Goal: Task Accomplishment & Management: Manage account settings

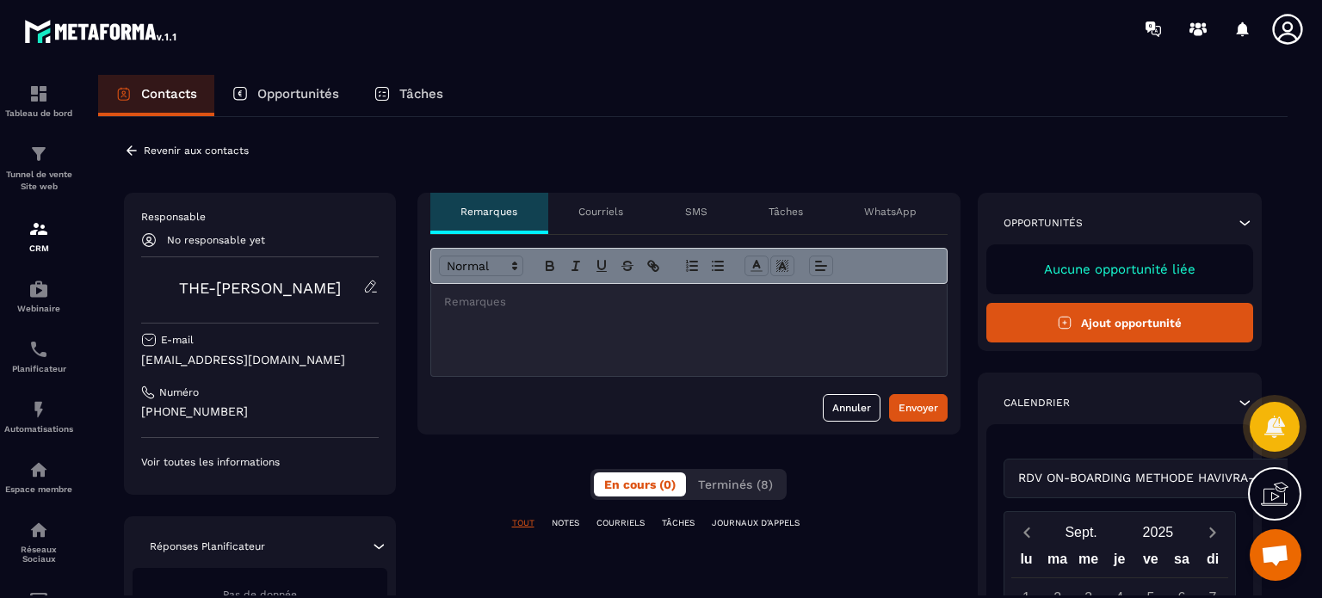
click at [749, 526] on p "JOURNAUX D'APPELS" at bounding box center [756, 523] width 88 height 12
click at [602, 523] on p "COURRIELS" at bounding box center [620, 523] width 48 height 12
click at [568, 521] on p "NOTES" at bounding box center [566, 523] width 28 height 12
click at [739, 491] on button "Terminés (8)" at bounding box center [736, 484] width 96 height 24
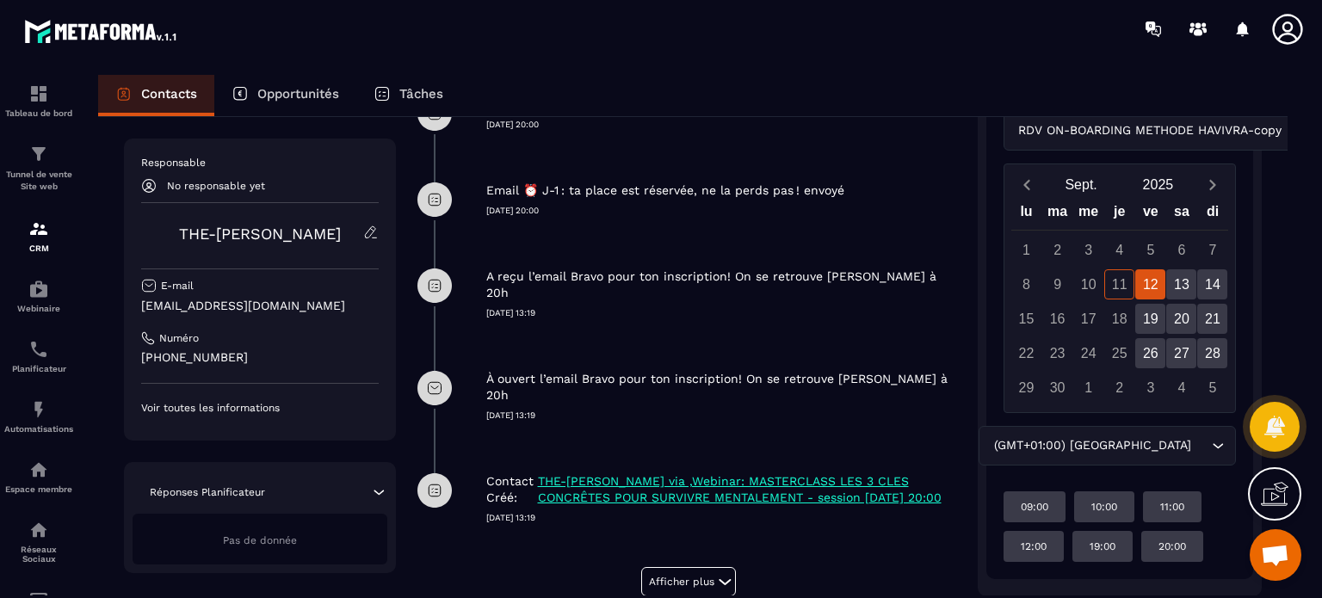
scroll to position [609, 0]
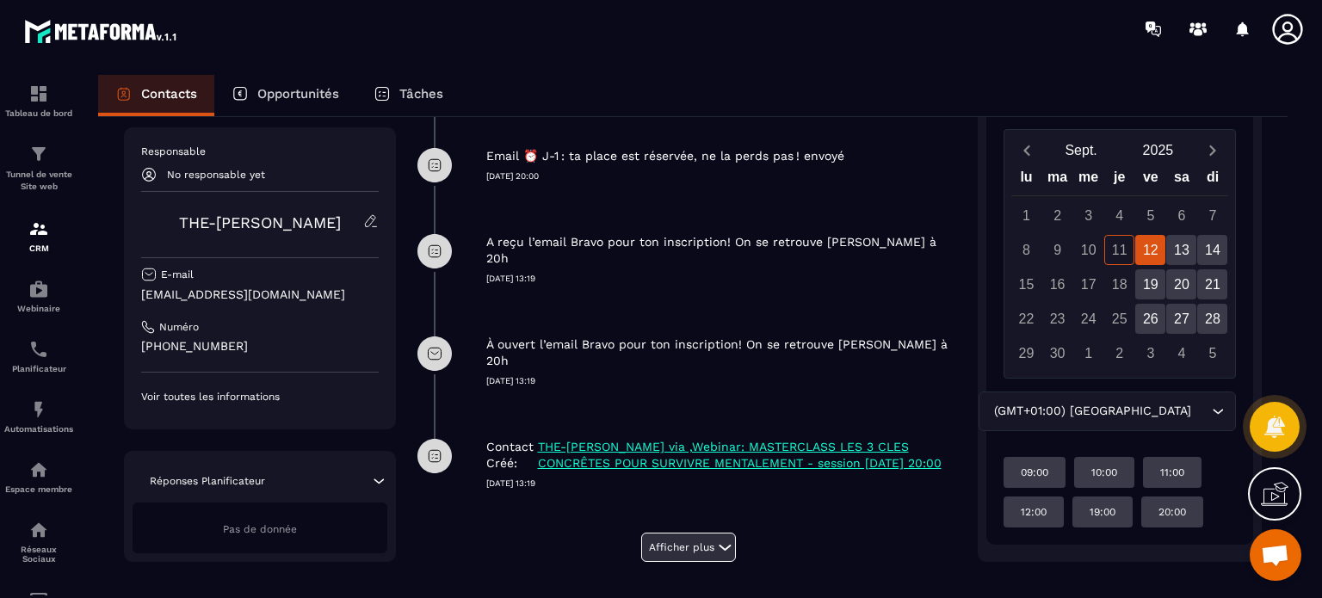
click at [668, 540] on button "Afficher plus" at bounding box center [688, 547] width 95 height 29
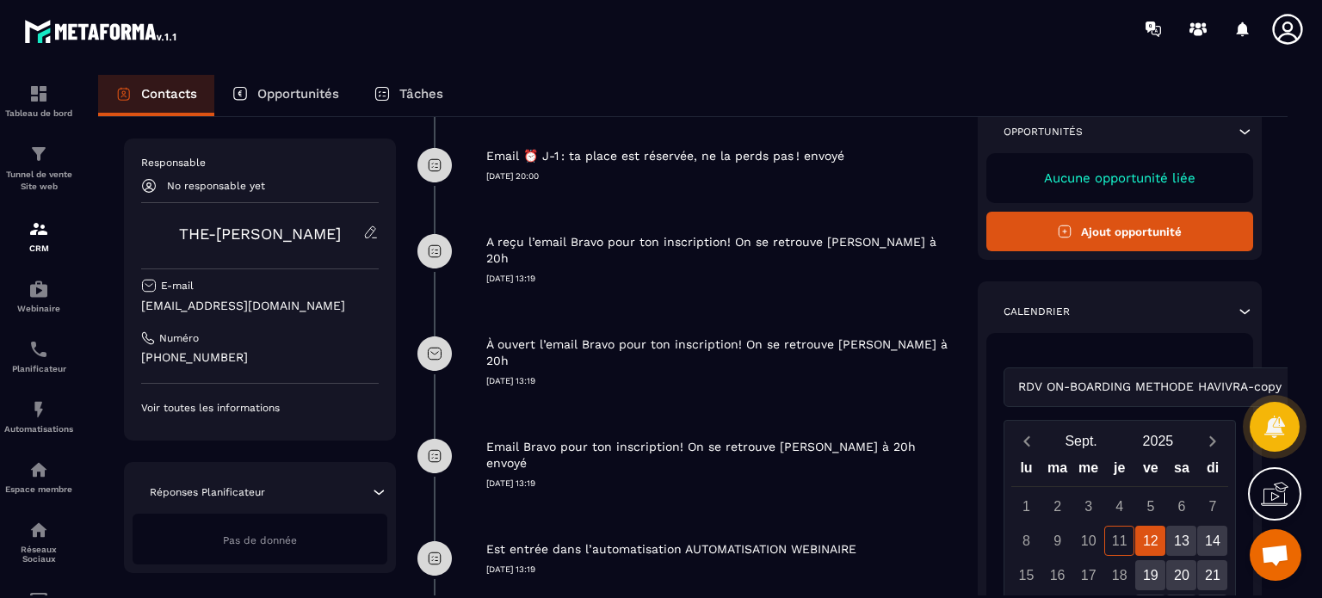
click at [682, 515] on div "Est entrée dans l’automatisation AUTOMATISATION WEBINAIRE [DATE] 13:19" at bounding box center [723, 545] width 474 height 60
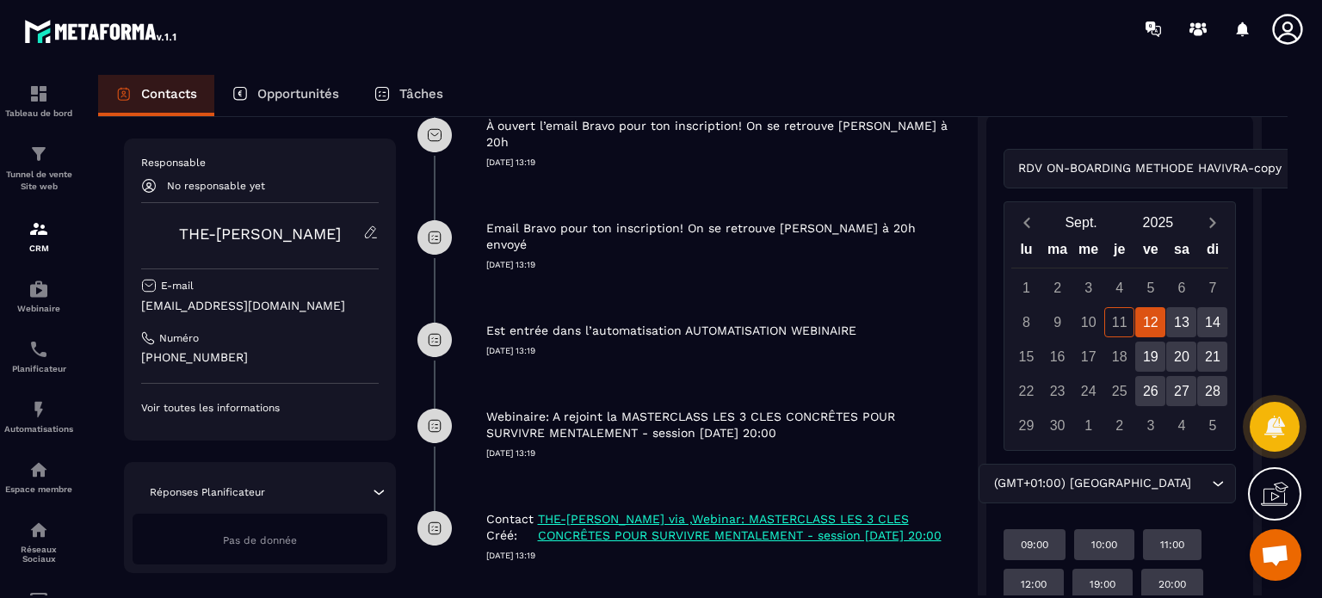
scroll to position [885, 0]
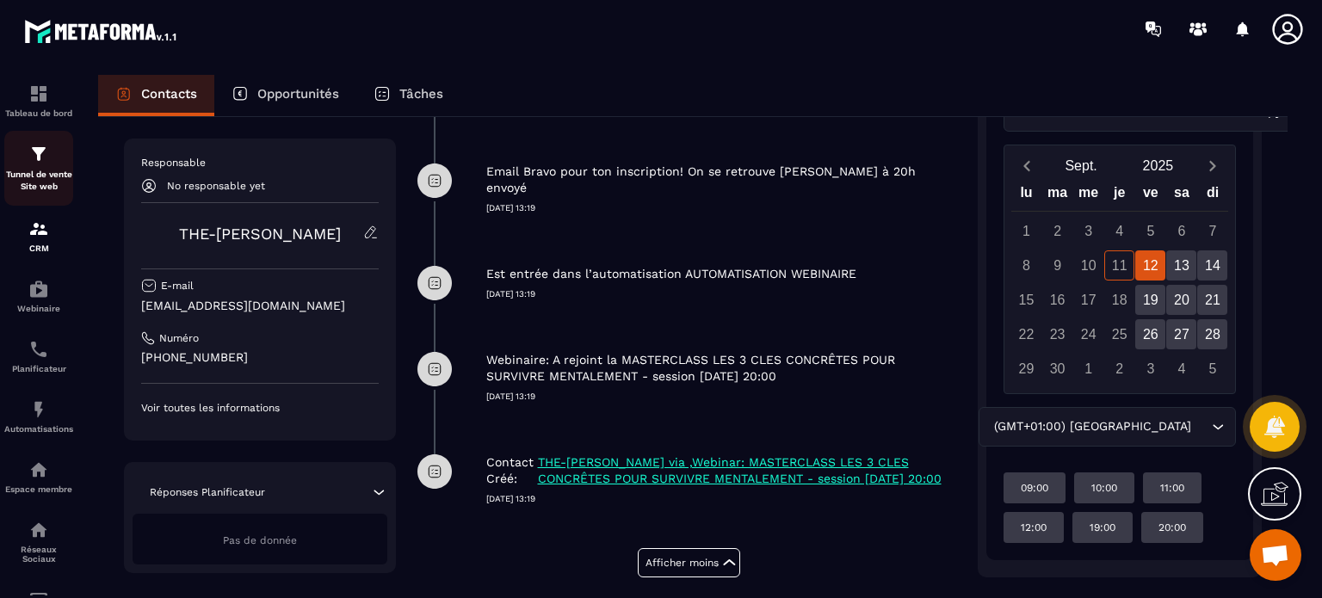
click at [48, 164] on img at bounding box center [38, 154] width 21 height 21
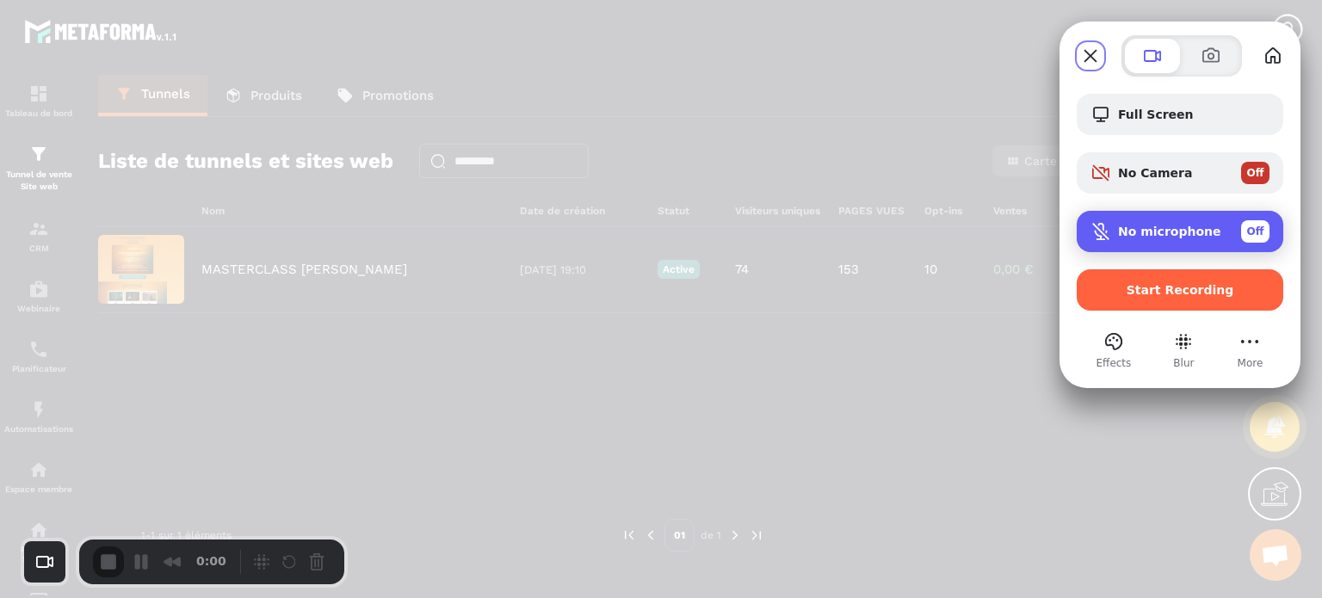
click at [1150, 244] on div "No microphone Off" at bounding box center [1180, 231] width 207 height 41
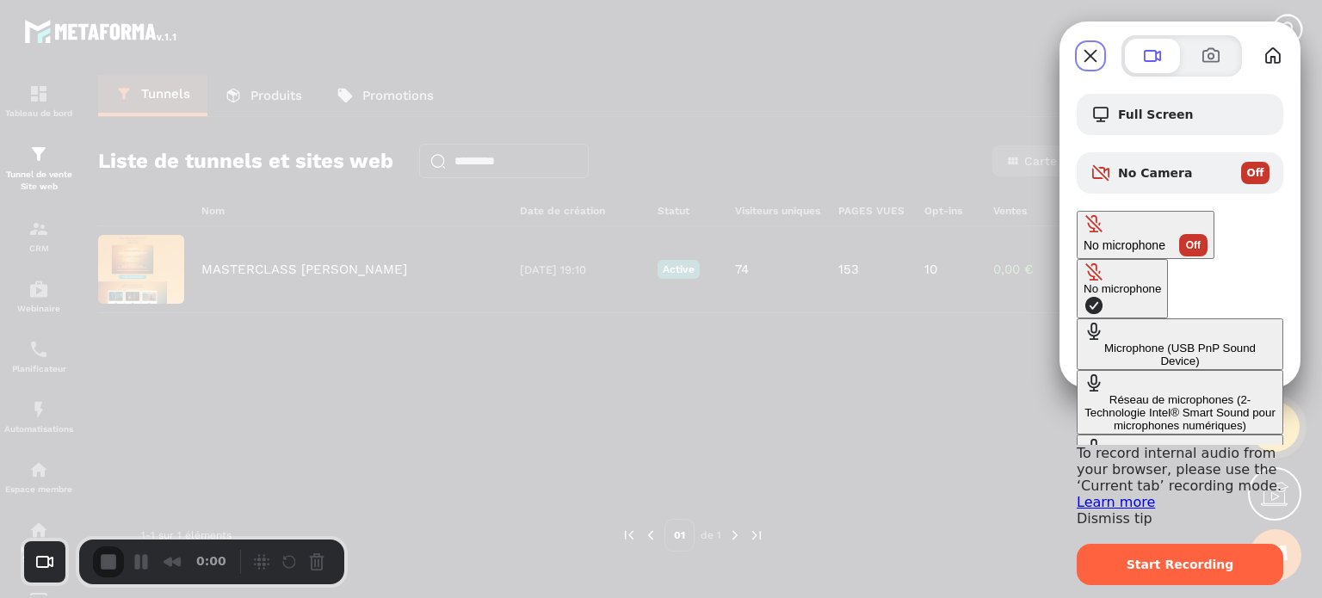
click at [1077, 318] on Device\) "Microphone (USB PnP Sound Device)" at bounding box center [1180, 344] width 207 height 52
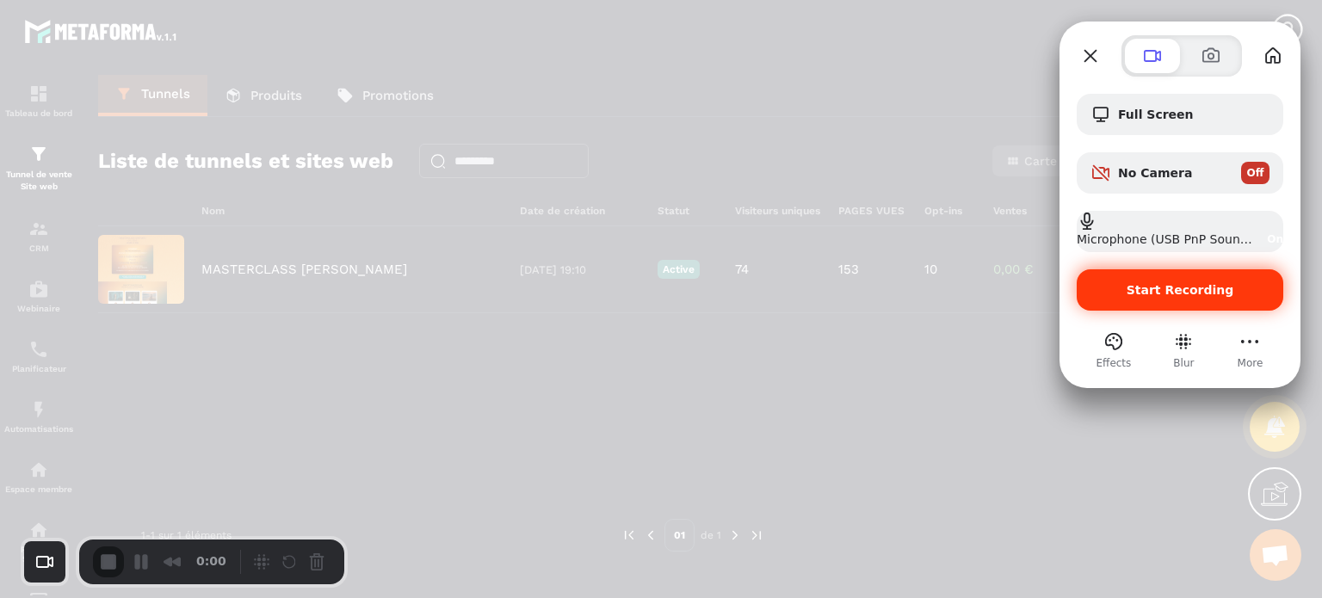
click at [1155, 285] on span "Start Recording" at bounding box center [1180, 290] width 108 height 14
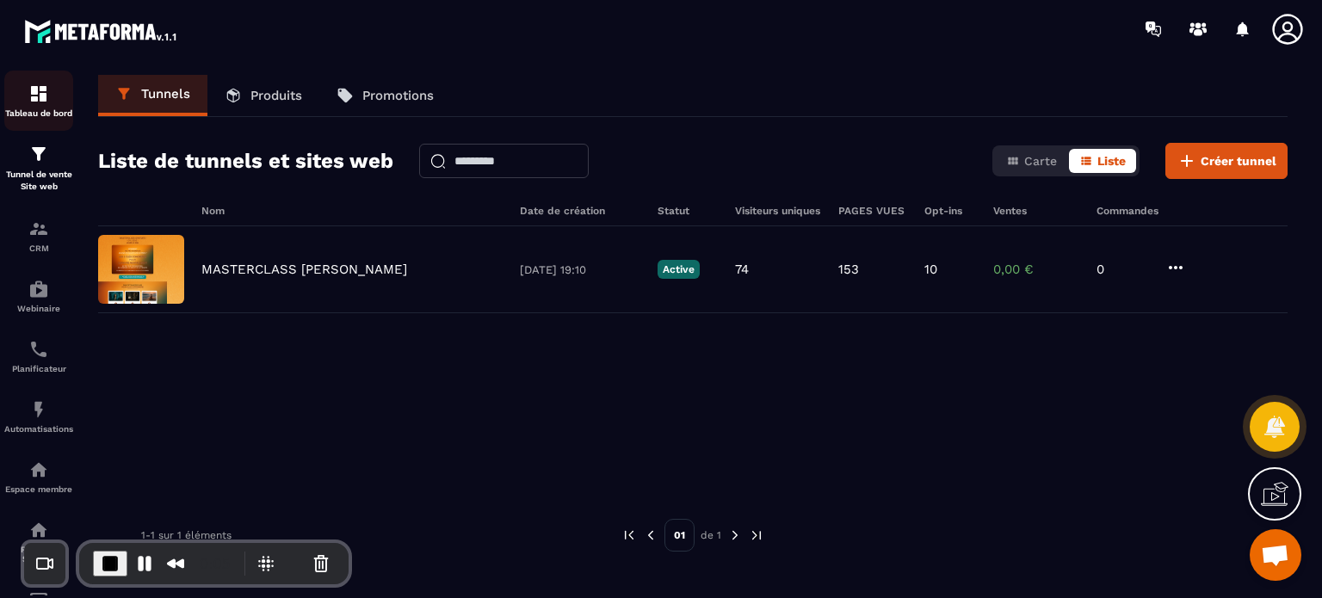
click at [58, 99] on div "Tableau de bord" at bounding box center [38, 100] width 69 height 34
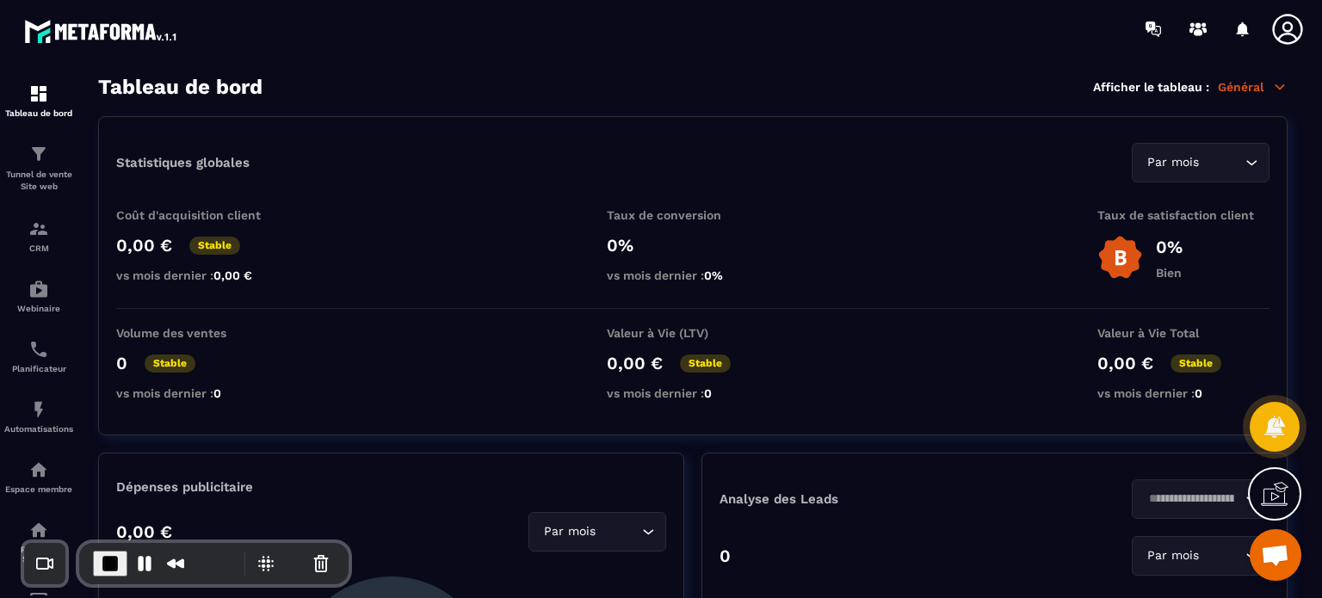
click at [1239, 80] on p "Général" at bounding box center [1253, 86] width 70 height 15
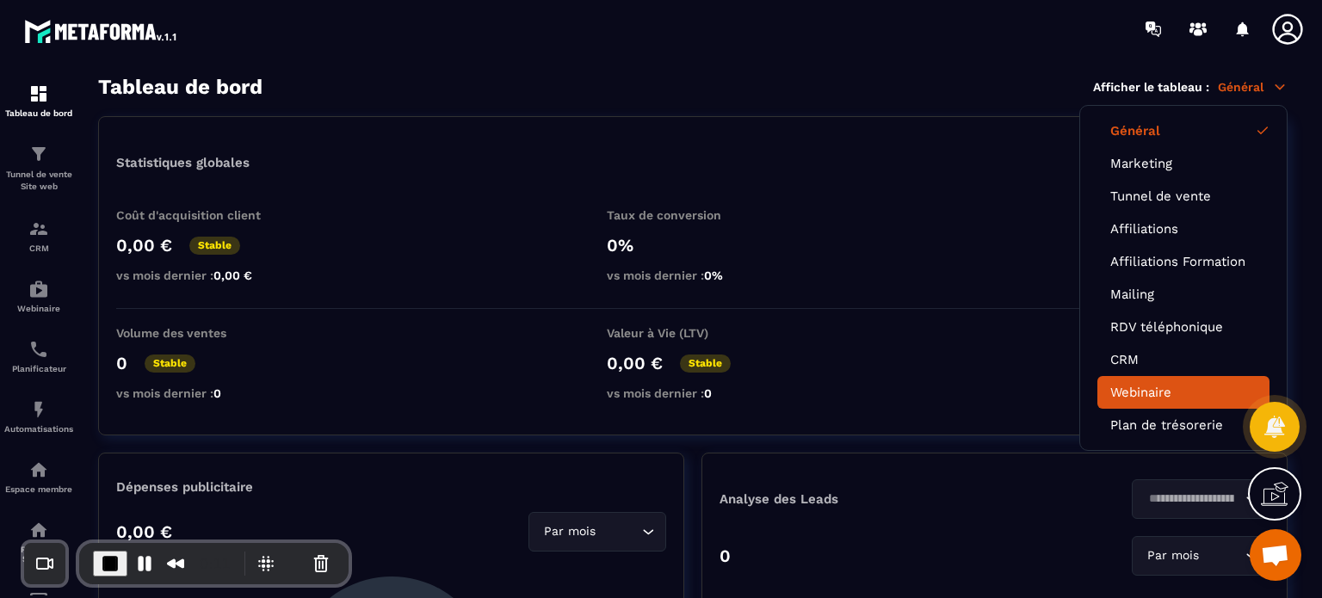
click at [1126, 398] on li "Webinaire" at bounding box center [1183, 392] width 172 height 33
click at [1128, 388] on link "Webinaire" at bounding box center [1183, 392] width 146 height 15
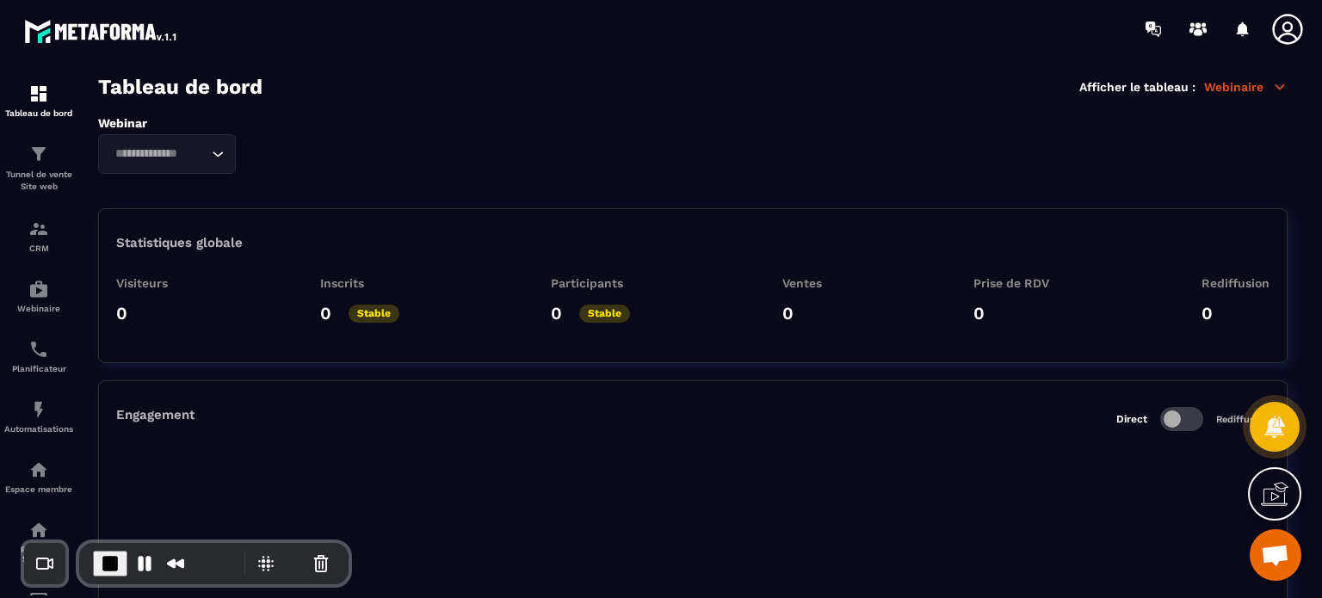
click at [866, 276] on div "Visiteurs 0 Inscrits 0 Stable Participants 0 Stable Ventes 0 Prise de RDV 0 Red…" at bounding box center [692, 306] width 1153 height 60
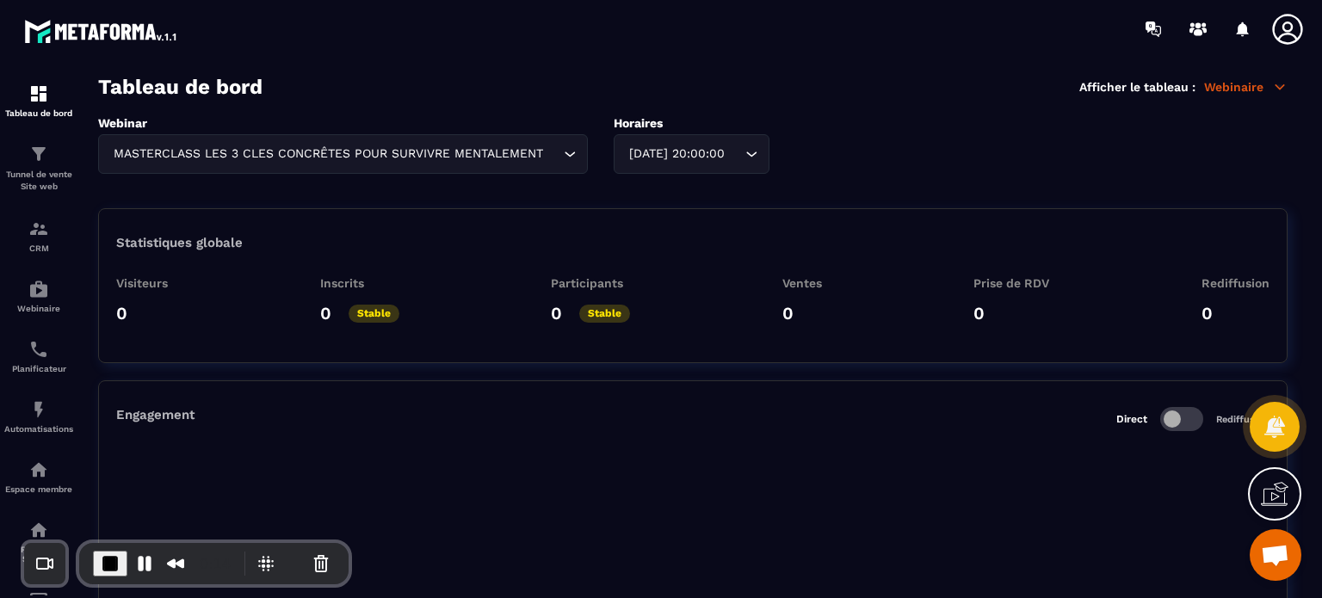
scroll to position [34, 0]
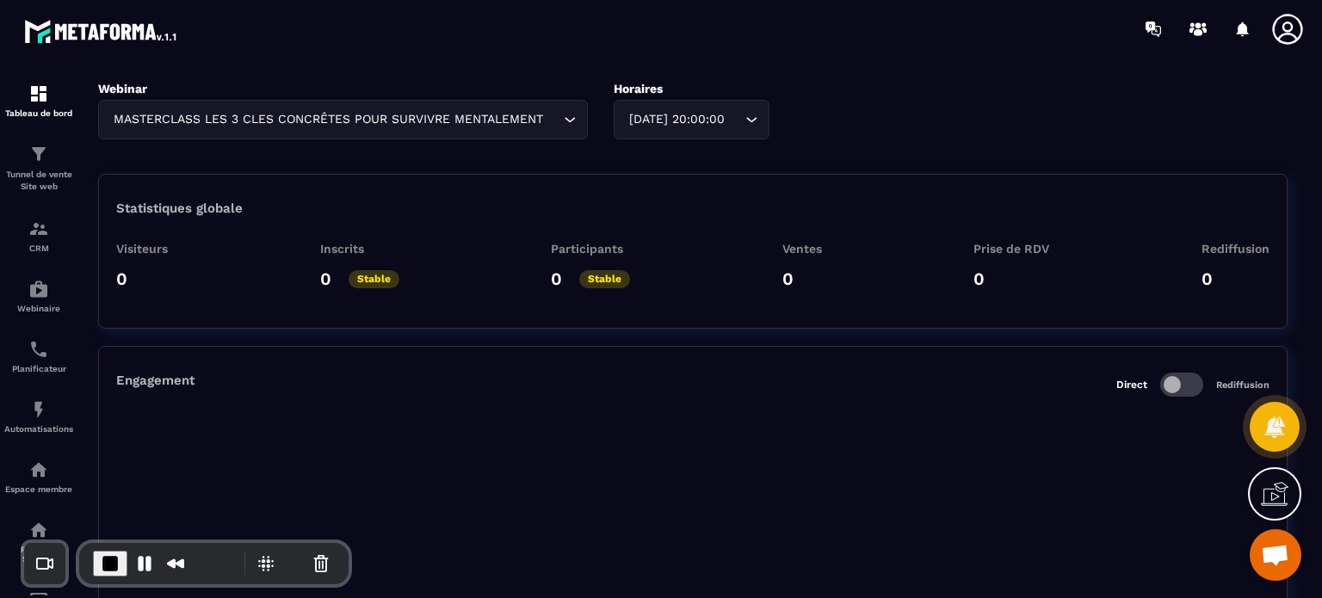
click at [1169, 387] on span at bounding box center [1181, 385] width 43 height 24
click at [873, 397] on foreignobject at bounding box center [692, 547] width 1153 height 301
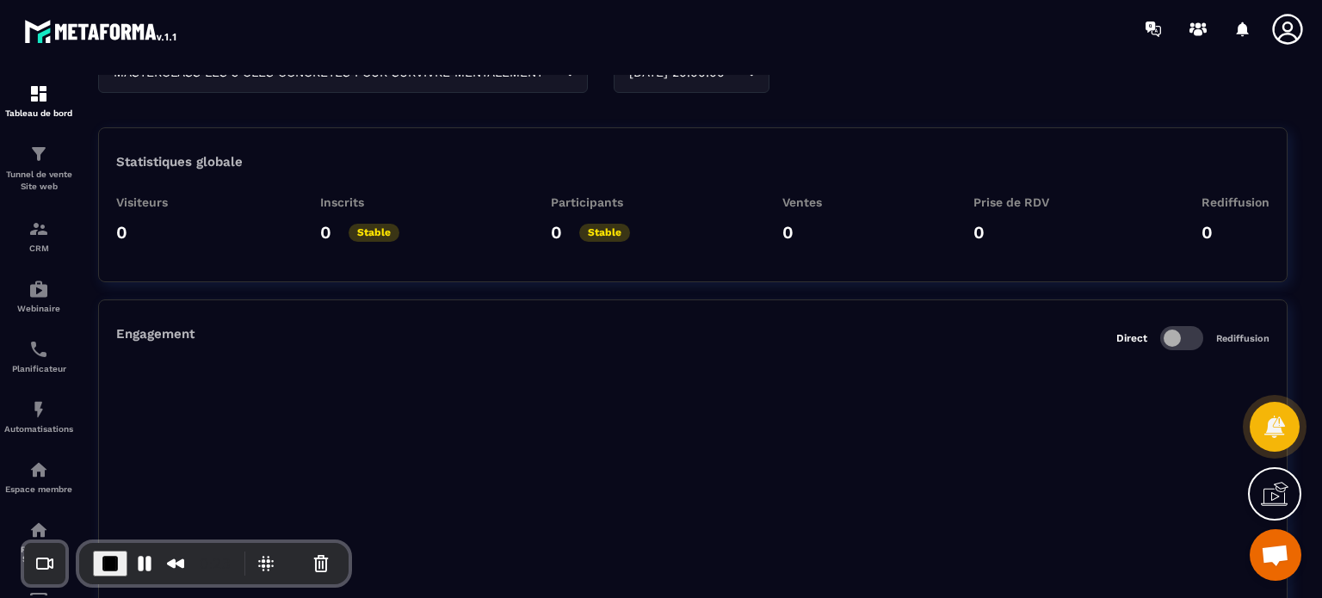
scroll to position [0, 0]
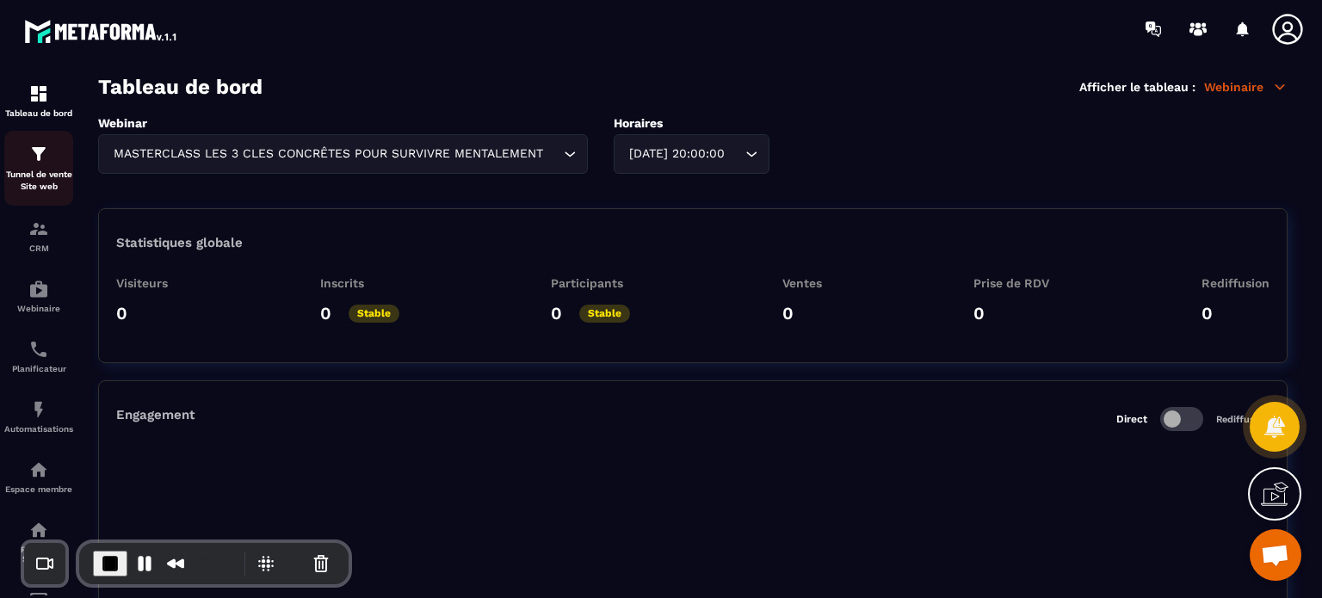
click at [59, 173] on p "Tunnel de vente Site web" at bounding box center [38, 181] width 69 height 24
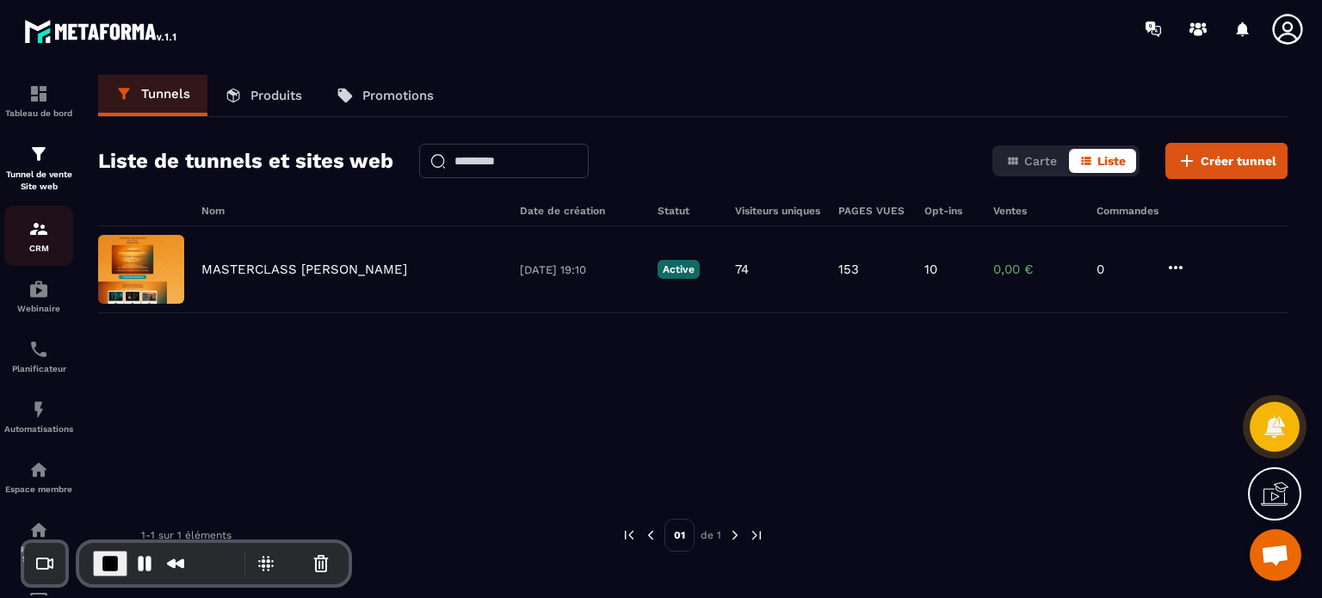
click at [34, 230] on img at bounding box center [38, 229] width 21 height 21
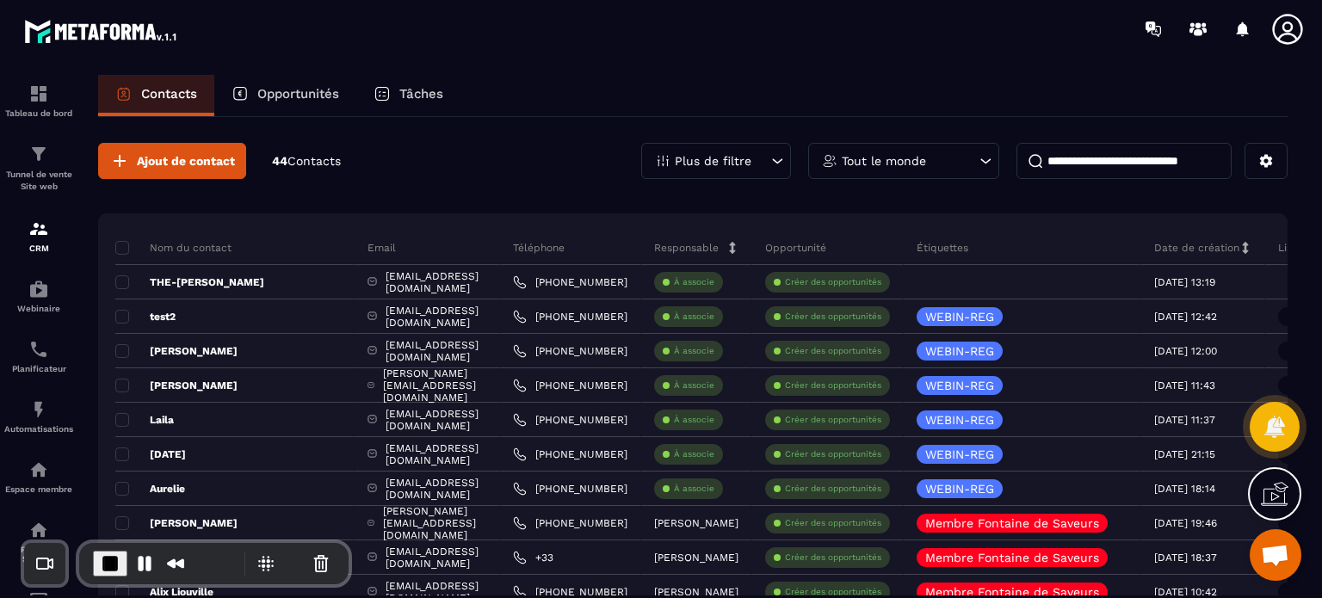
click at [719, 164] on p "Plus de filtre" at bounding box center [713, 161] width 77 height 12
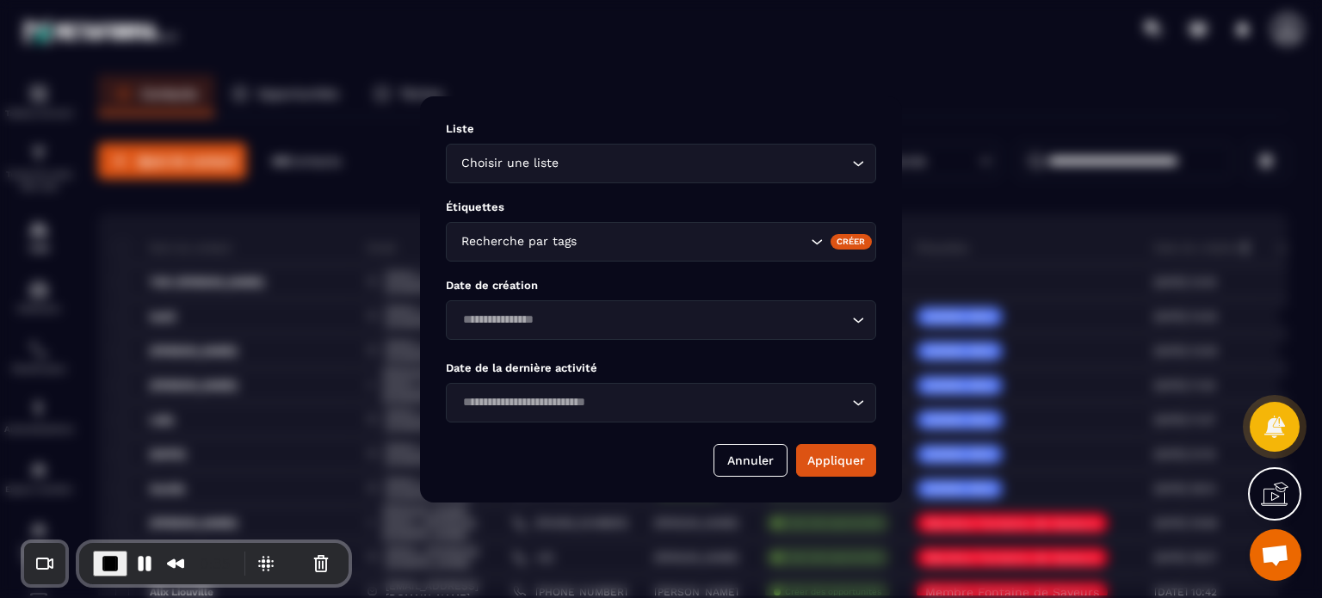
click at [583, 236] on input "Search for option" at bounding box center [693, 241] width 226 height 19
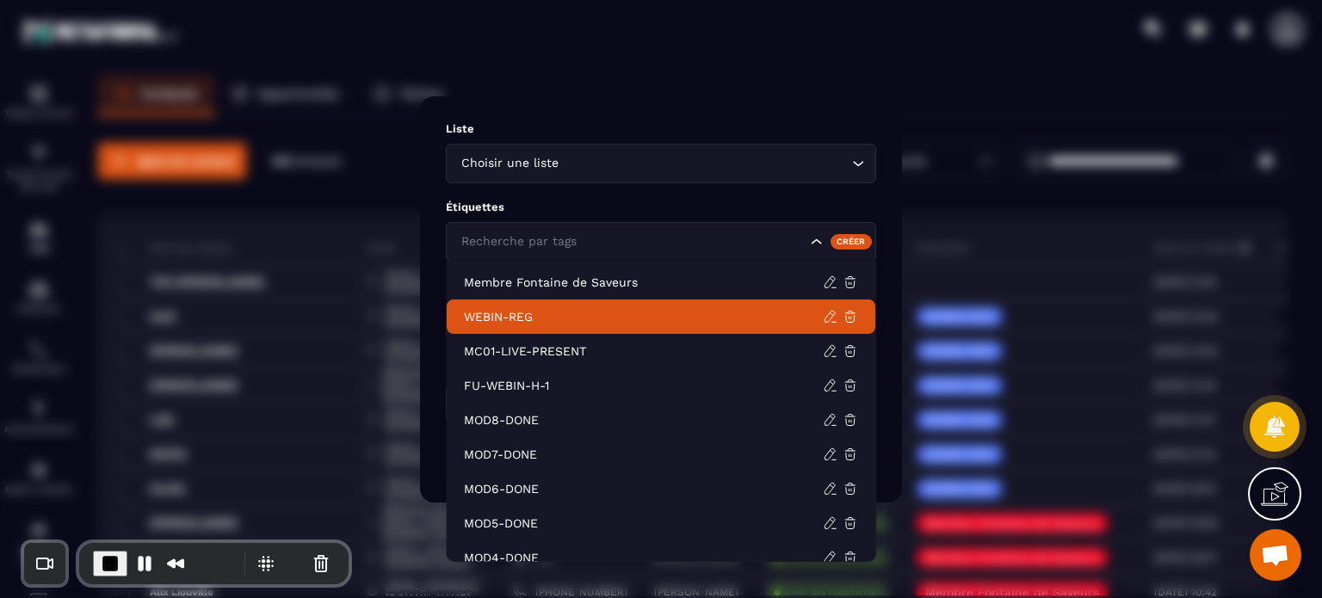
click at [561, 305] on li "WEBIN-REG" at bounding box center [661, 316] width 429 height 34
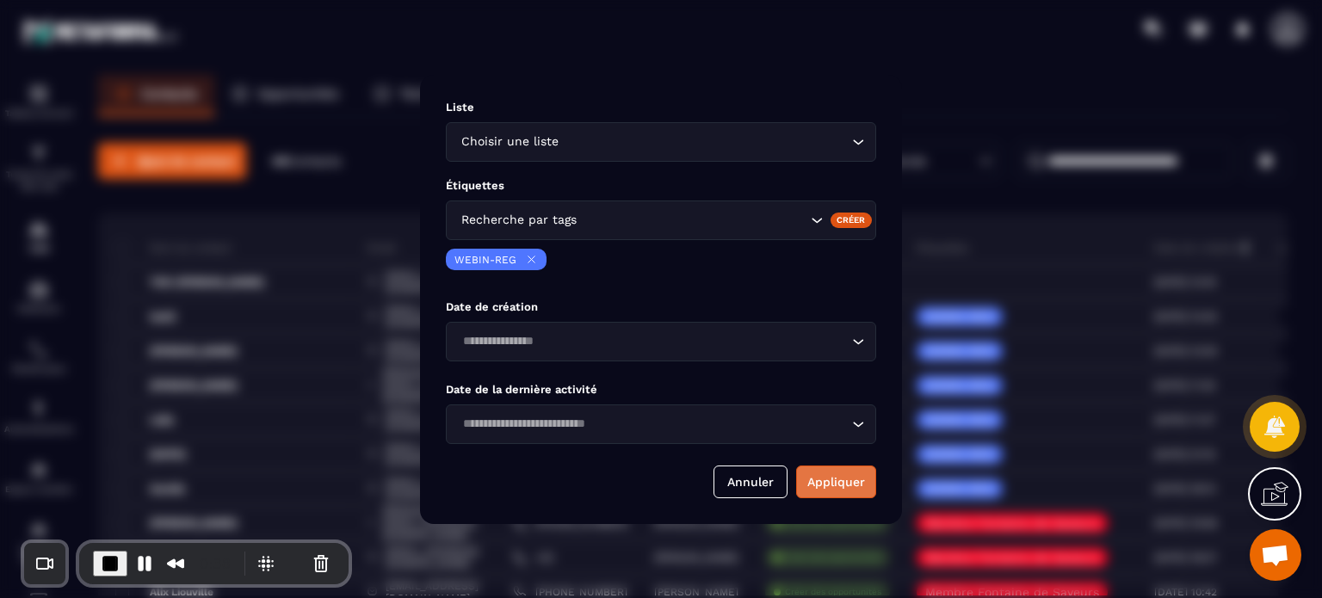
click at [823, 470] on button "Appliquer" at bounding box center [836, 482] width 80 height 33
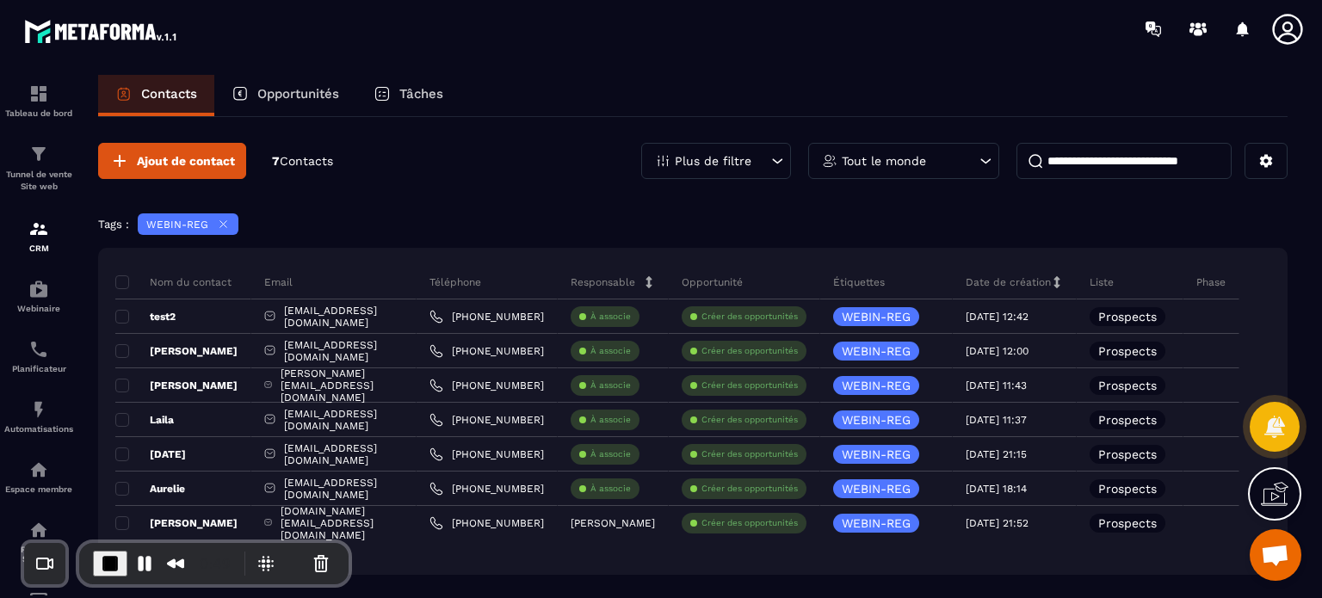
click at [114, 317] on div "Nom du contact Email Téléphone Responsable Opportunité Étiquettes Date de créat…" at bounding box center [692, 411] width 1189 height 327
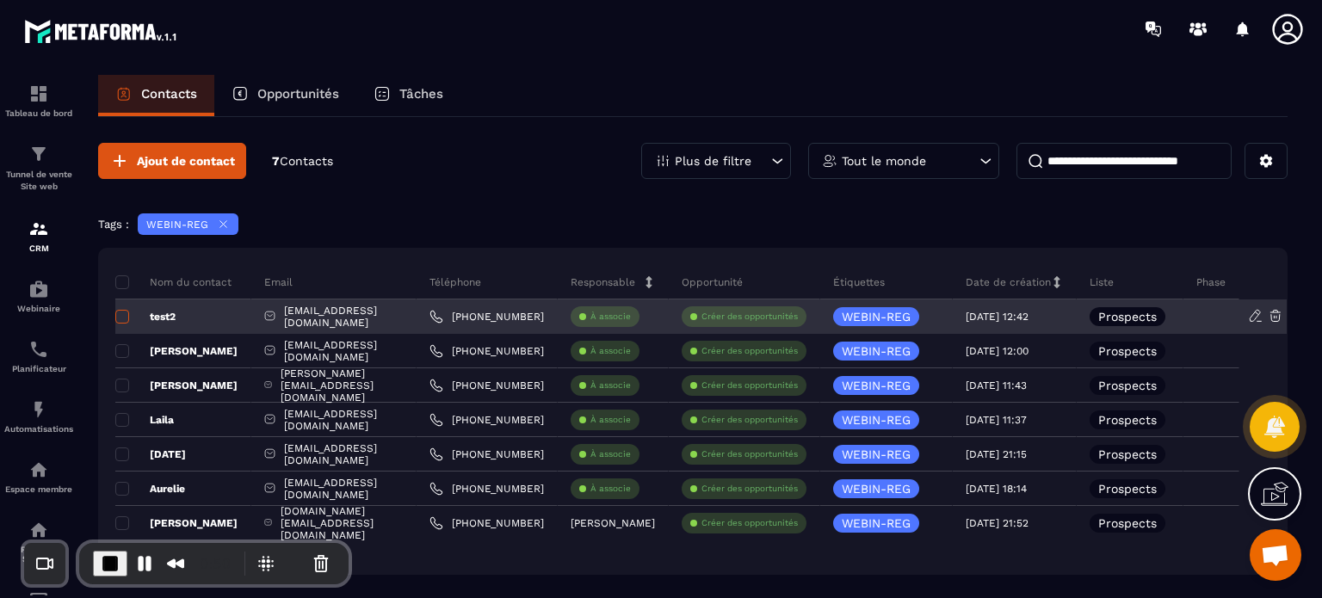
click at [123, 318] on span at bounding box center [122, 317] width 14 height 14
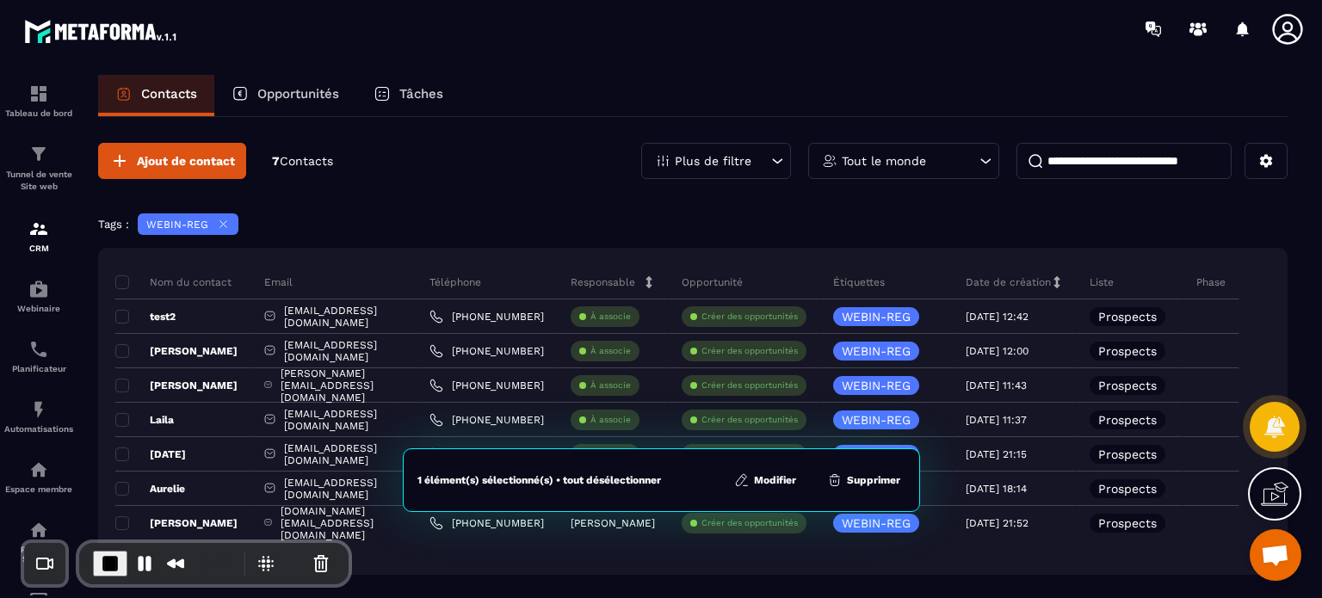
click at [220, 222] on icon at bounding box center [223, 224] width 13 height 13
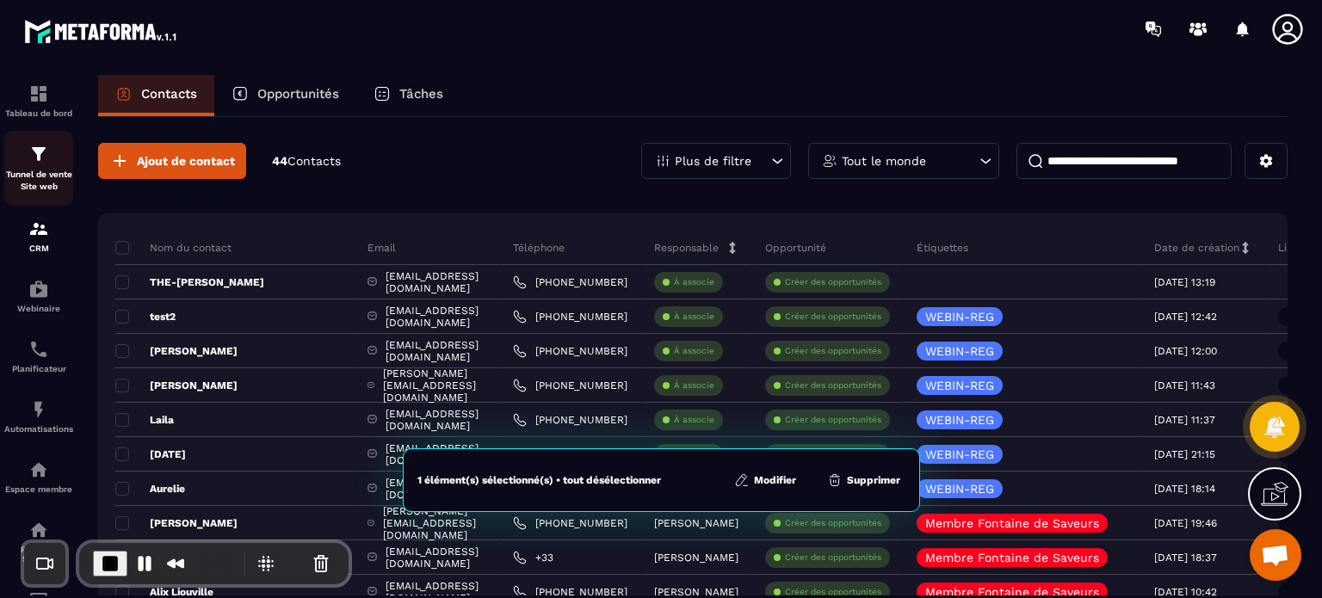
click at [39, 188] on p "Tunnel de vente Site web" at bounding box center [38, 181] width 69 height 24
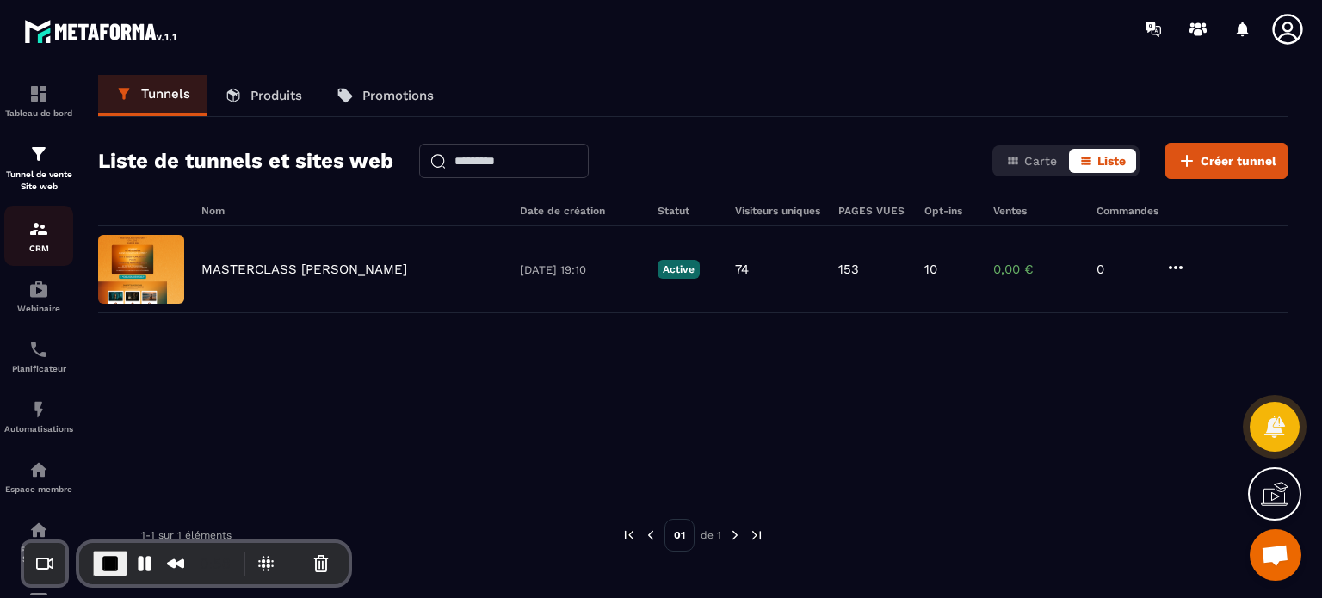
click at [41, 244] on p "CRM" at bounding box center [38, 248] width 69 height 9
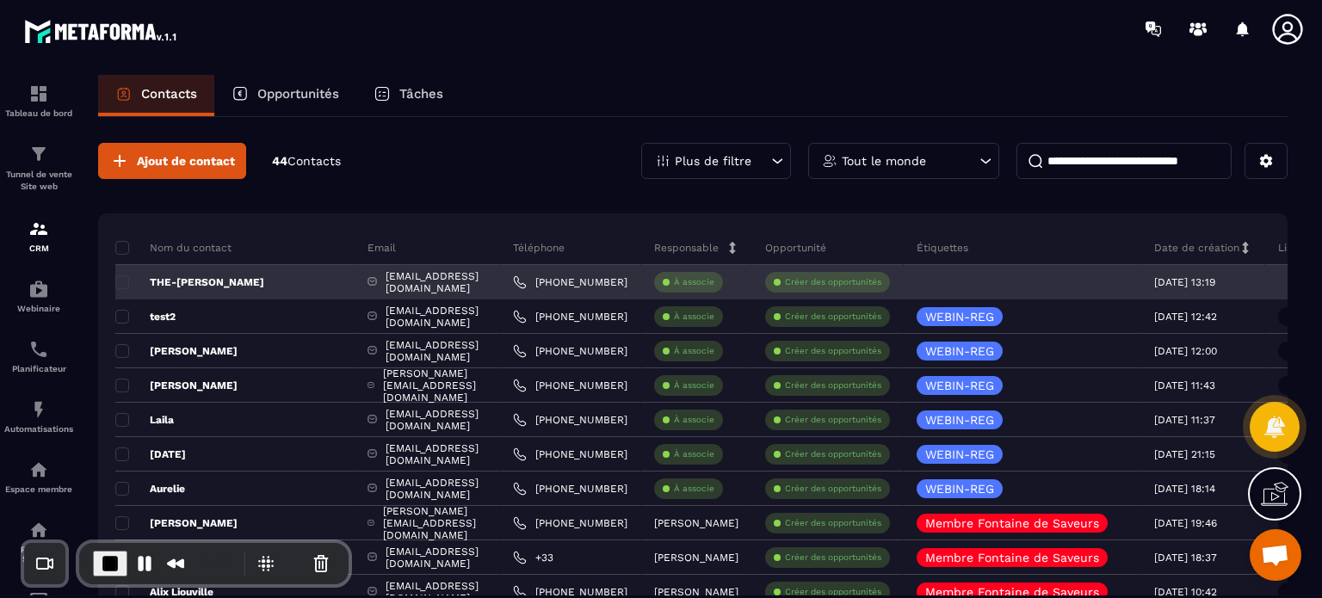
click at [203, 281] on p "THE-[PERSON_NAME]" at bounding box center [189, 282] width 149 height 14
